Goal: Task Accomplishment & Management: Manage account settings

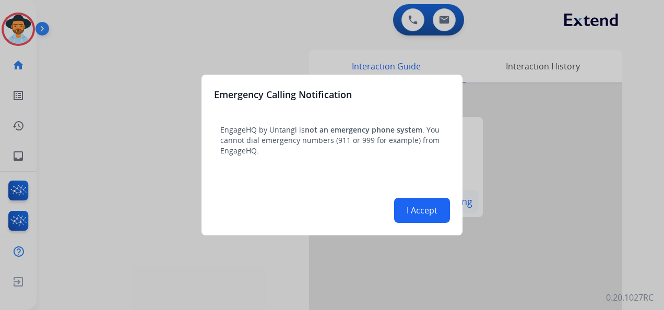
click at [425, 204] on button "I Accept" at bounding box center [422, 210] width 56 height 25
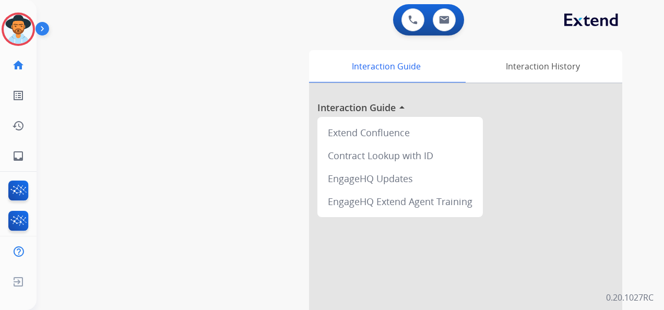
click at [44, 31] on img at bounding box center [44, 31] width 18 height 20
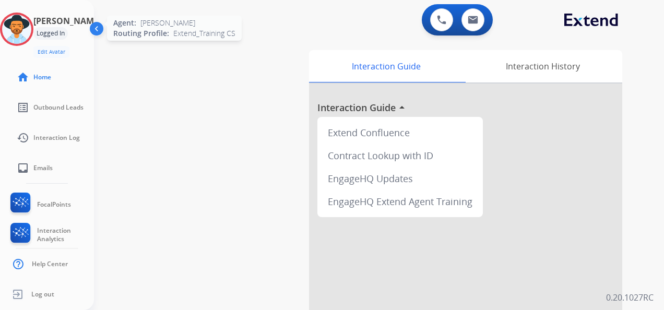
click at [29, 28] on img at bounding box center [16, 29] width 29 height 29
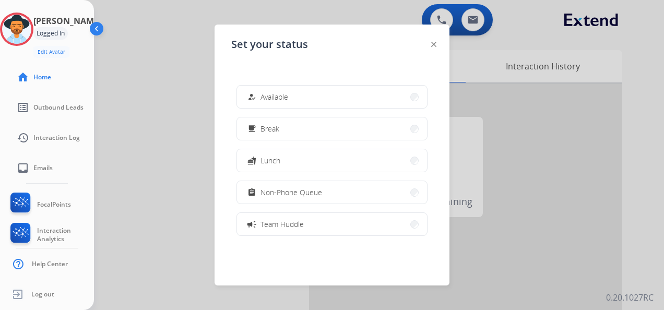
click at [139, 68] on div at bounding box center [332, 155] width 664 height 310
